Goal: Task Accomplishment & Management: Use online tool/utility

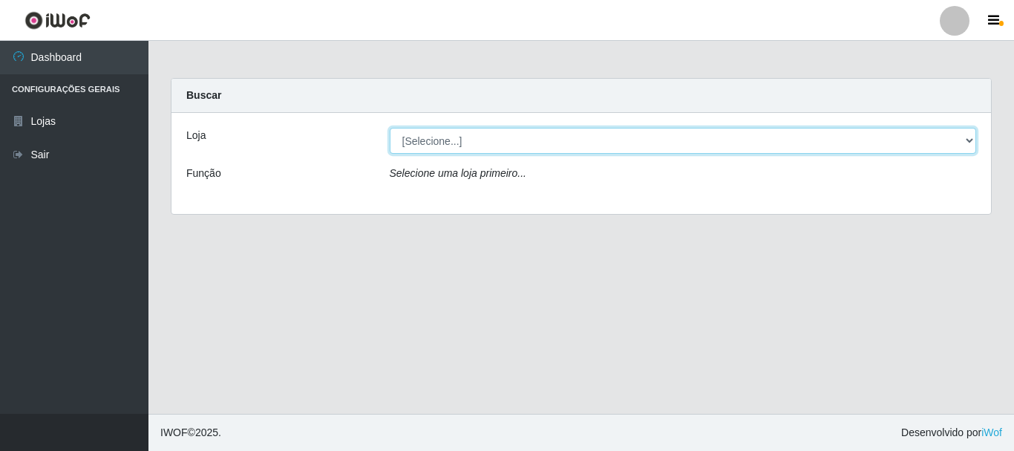
click at [415, 145] on select "[Selecione...] Nordestão - Alecrim" at bounding box center [683, 141] width 587 height 26
select select "453"
click at [390, 128] on select "[Selecione...] Nordestão - Alecrim" at bounding box center [683, 141] width 587 height 26
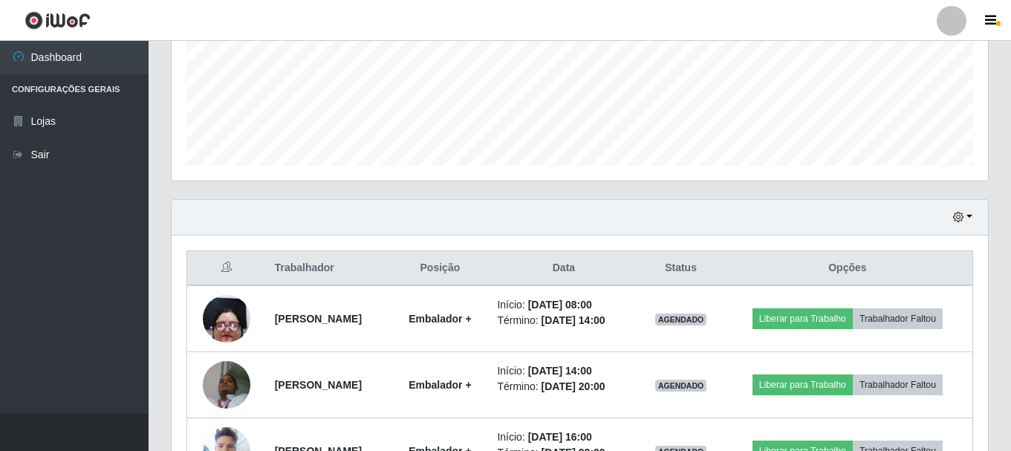
scroll to position [371, 0]
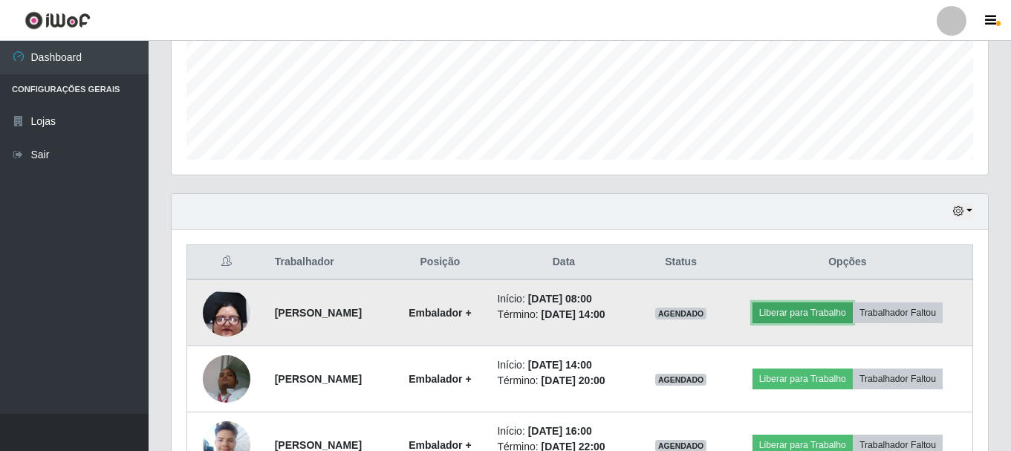
click at [823, 317] on button "Liberar para Trabalho" at bounding box center [802, 312] width 100 height 21
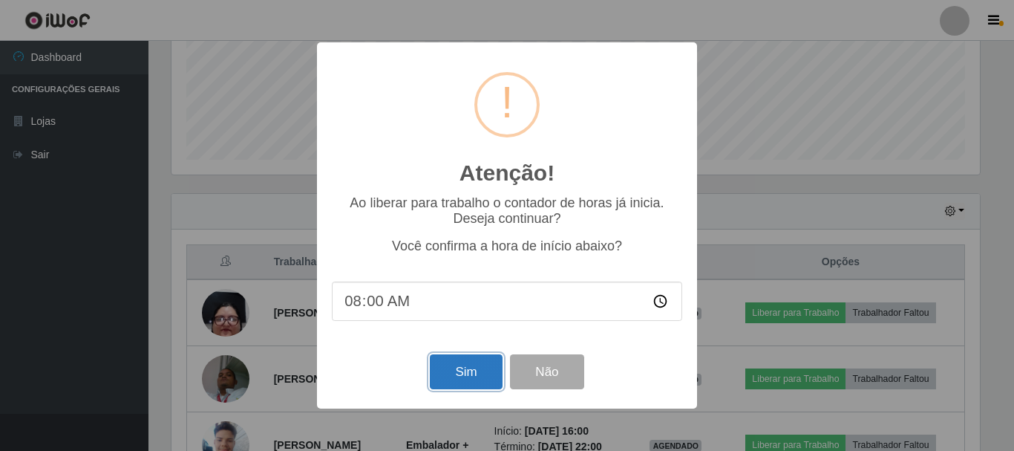
click at [447, 366] on button "Sim" at bounding box center [466, 371] width 72 height 35
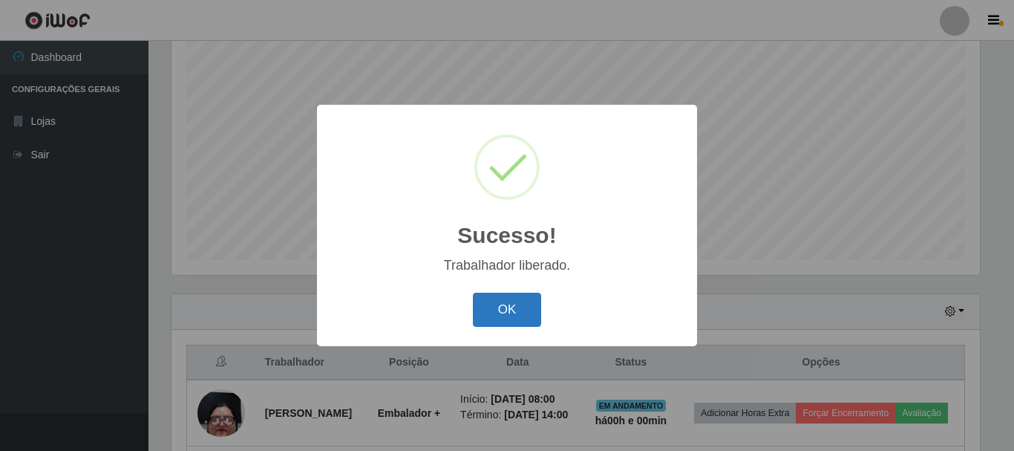
click at [502, 311] on button "OK" at bounding box center [507, 310] width 69 height 35
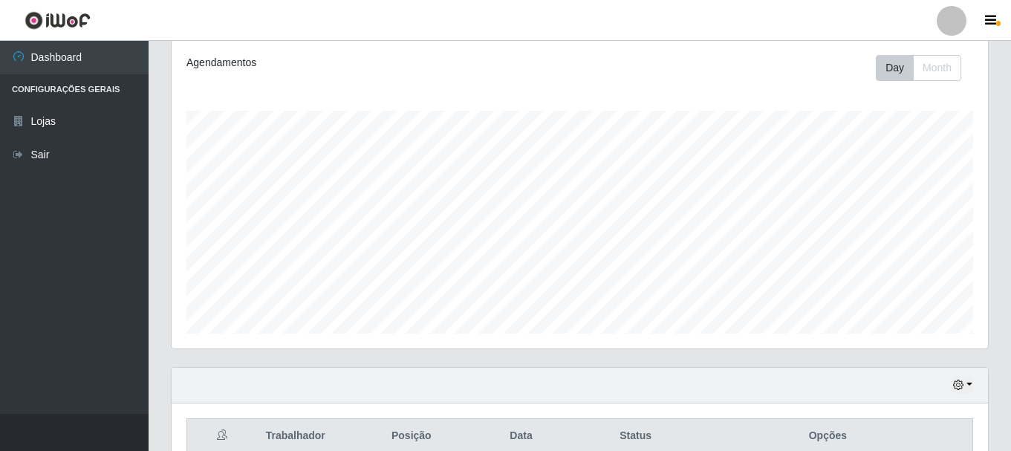
scroll to position [48, 0]
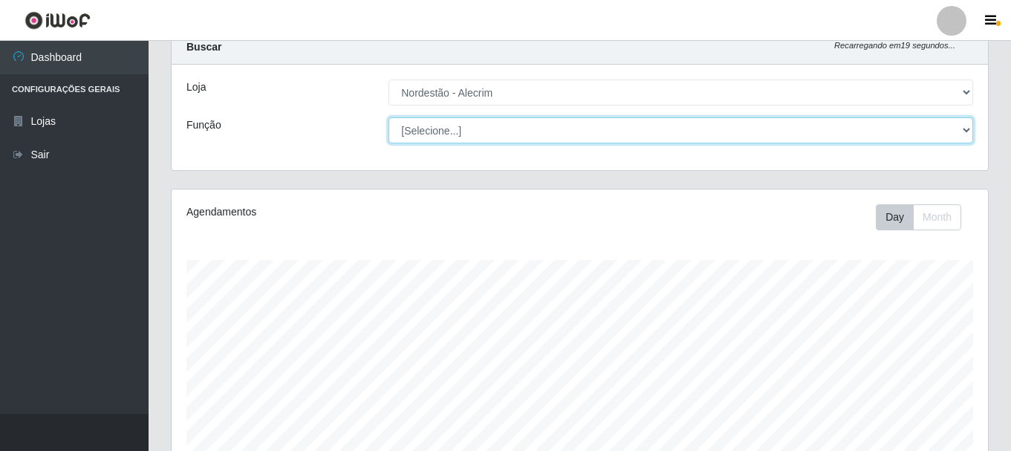
click at [443, 134] on select "[Selecione...] Balconista + Balconista de Padaria Balconista de Padaria ++ Emba…" at bounding box center [680, 130] width 584 height 26
select select "70"
click at [388, 117] on select "[Selecione...] Balconista + Balconista de Padaria Balconista de Padaria ++ Emba…" at bounding box center [680, 130] width 584 height 26
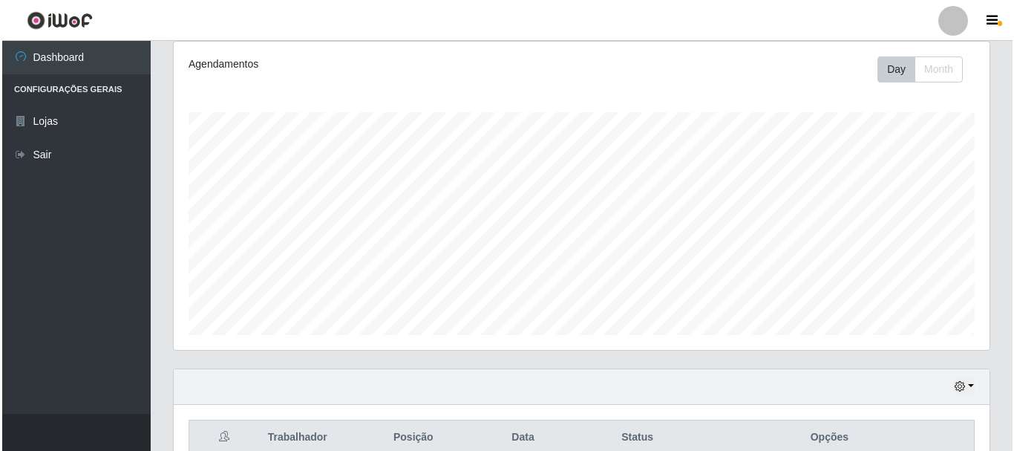
scroll to position [345, 0]
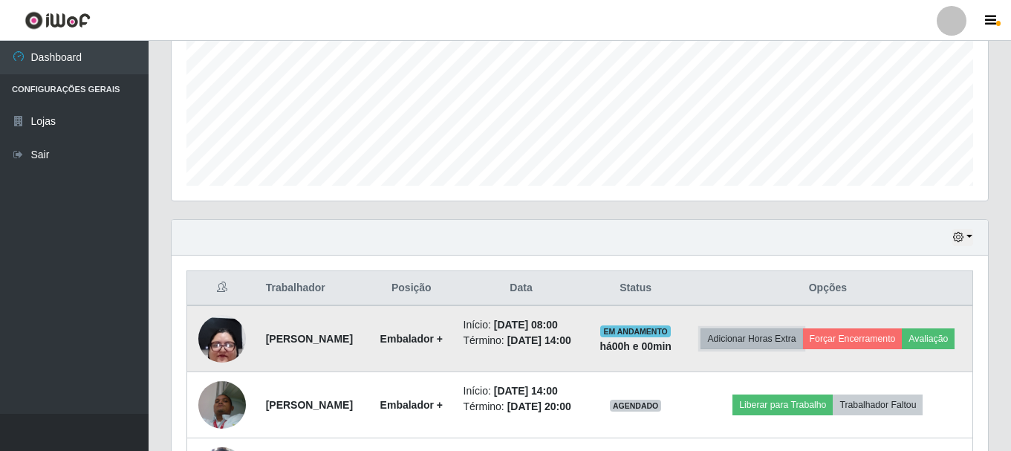
click at [793, 339] on button "Adicionar Horas Extra" at bounding box center [751, 338] width 102 height 21
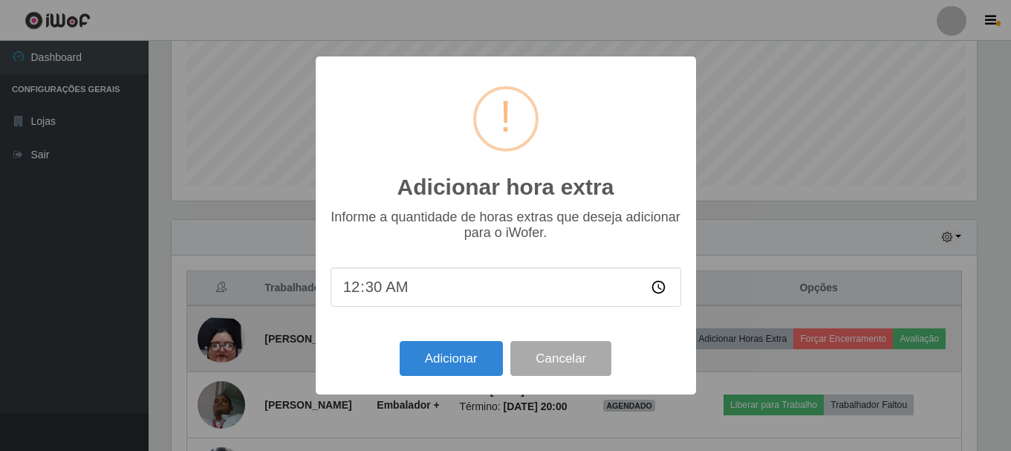
scroll to position [308, 809]
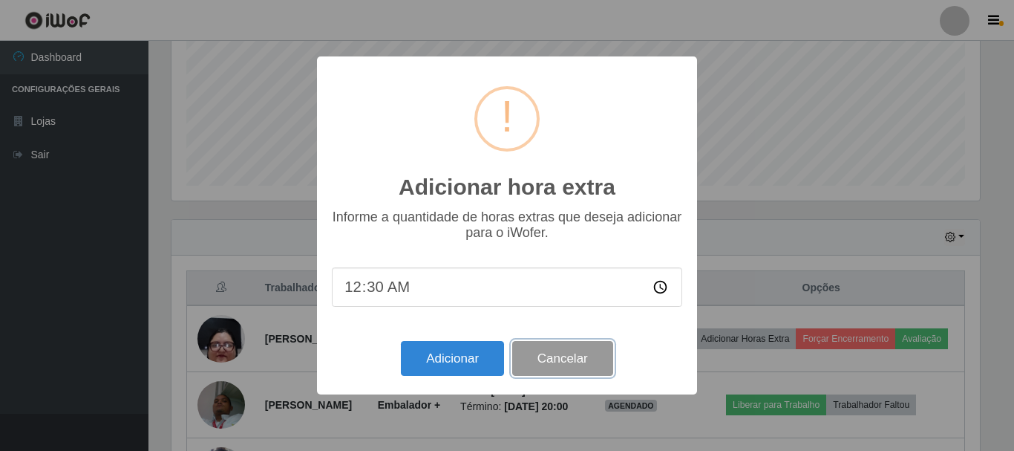
click at [572, 365] on button "Cancelar" at bounding box center [562, 358] width 101 height 35
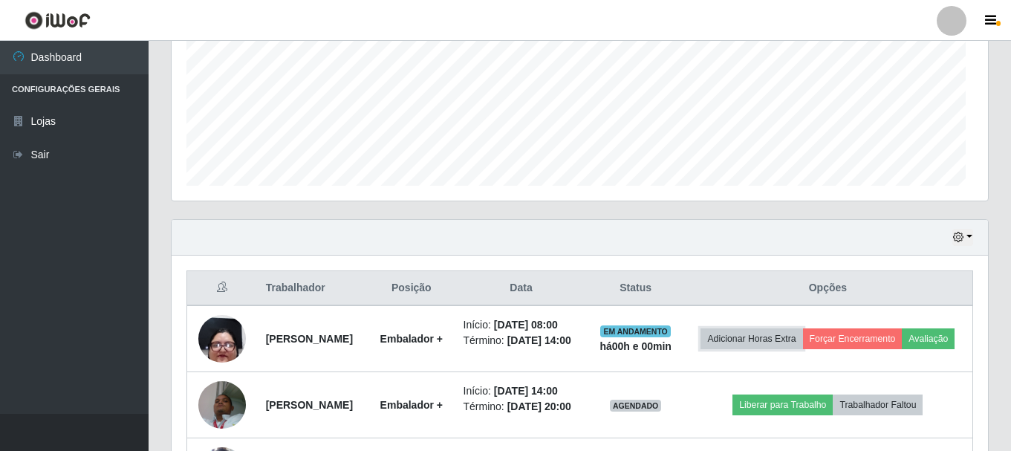
scroll to position [308, 816]
